Goal: Task Accomplishment & Management: Use online tool/utility

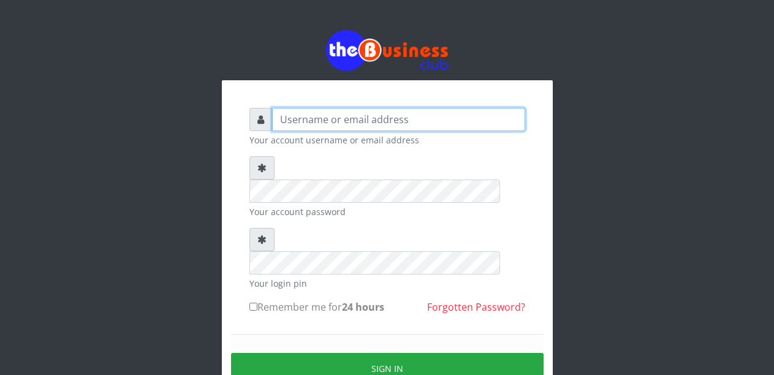
click at [332, 117] on input "text" at bounding box center [398, 119] width 253 height 23
type input "Malamsidi3030"
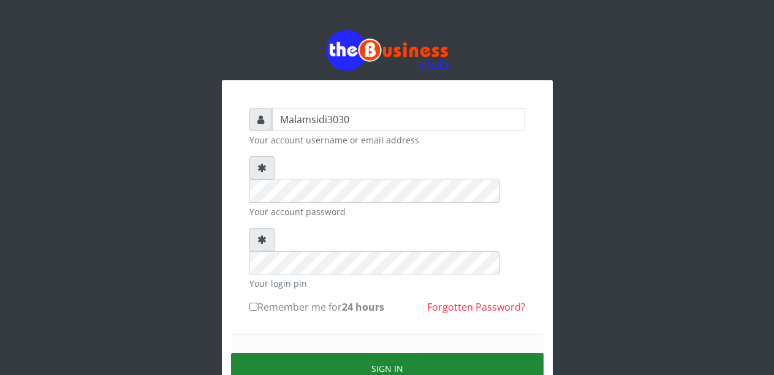
click at [375, 353] on button "Sign in" at bounding box center [387, 368] width 313 height 31
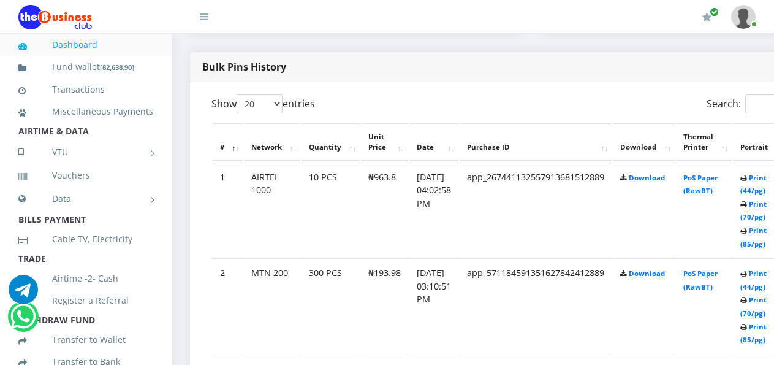
scroll to position [613, 79]
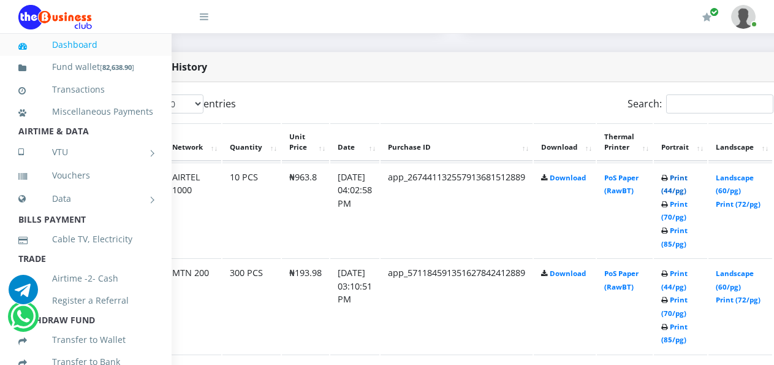
click at [688, 180] on link "Print (44/pg)" at bounding box center [674, 184] width 26 height 23
